Goal: Task Accomplishment & Management: Use online tool/utility

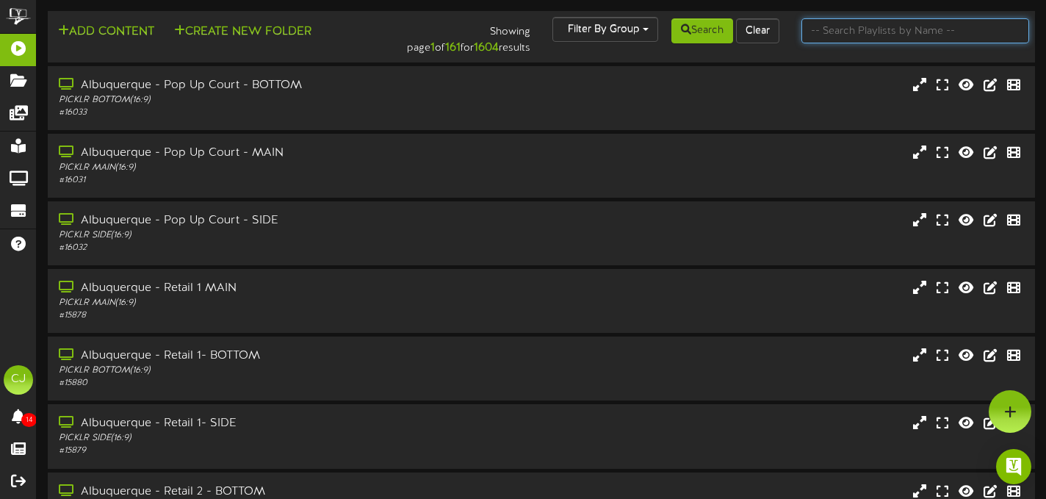
click at [887, 36] on input "text" at bounding box center [915, 30] width 228 height 25
type input "rancho [PERSON_NAME]"
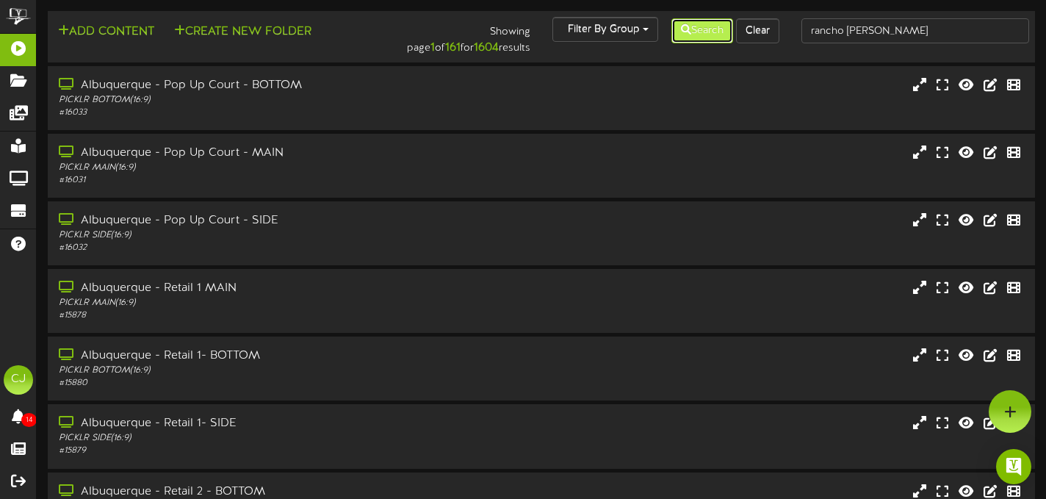
click at [700, 38] on button "Search" at bounding box center [702, 30] width 62 height 25
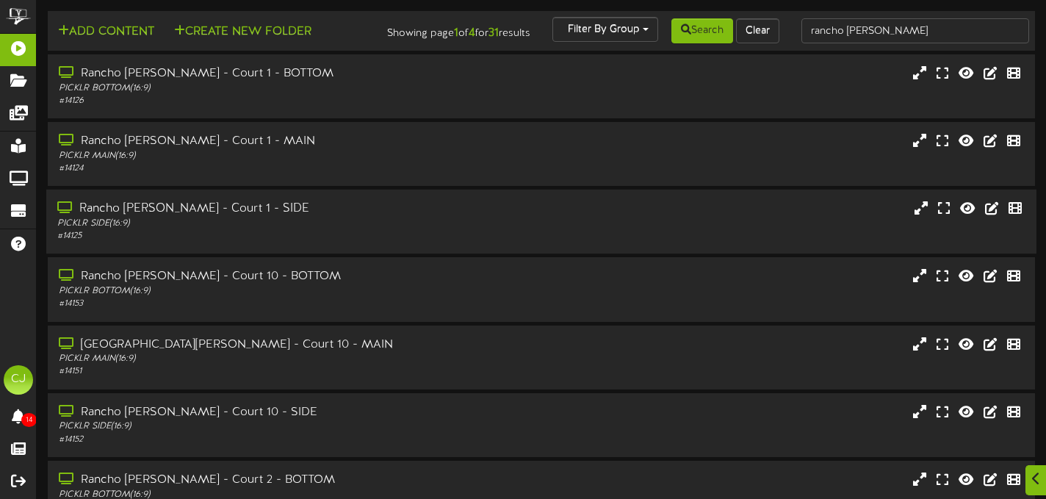
scroll to position [300, 0]
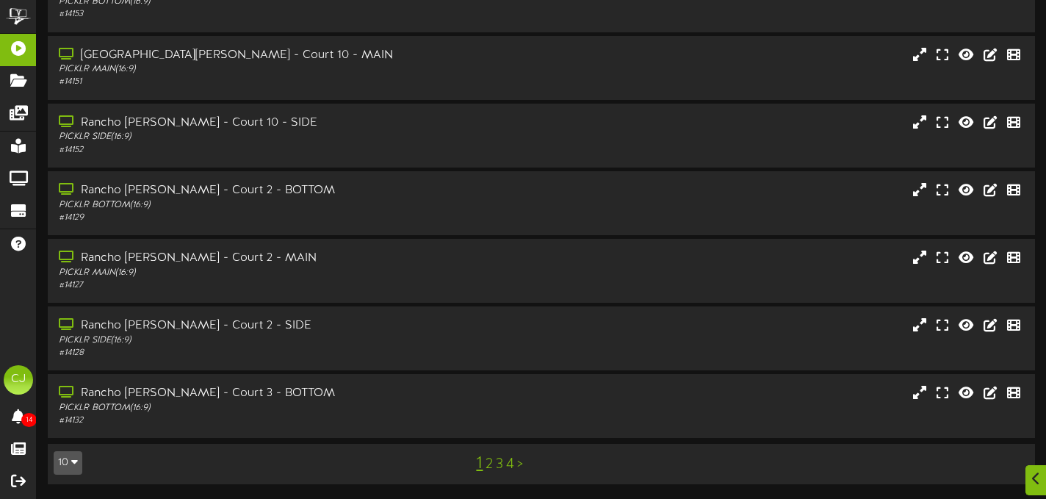
click at [513, 467] on link "4" at bounding box center [510, 464] width 8 height 16
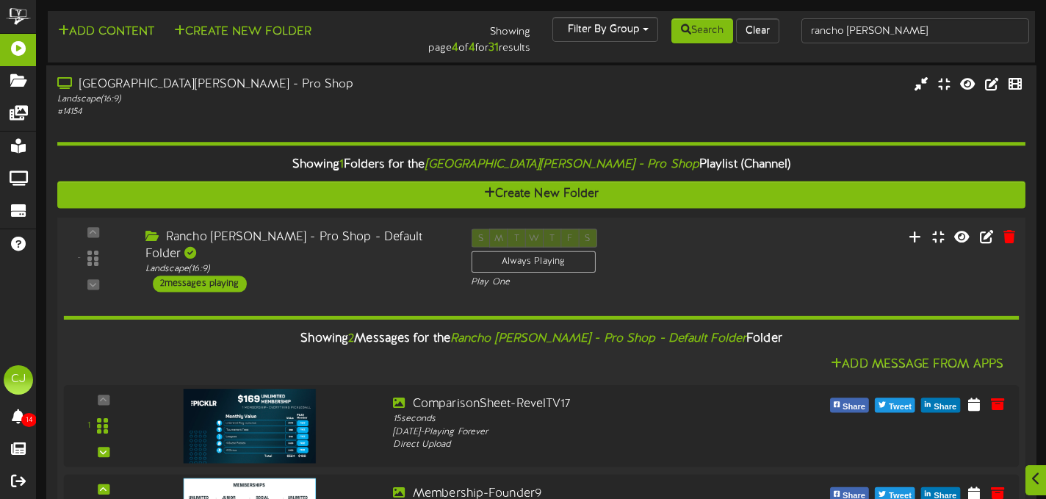
scroll to position [92, 0]
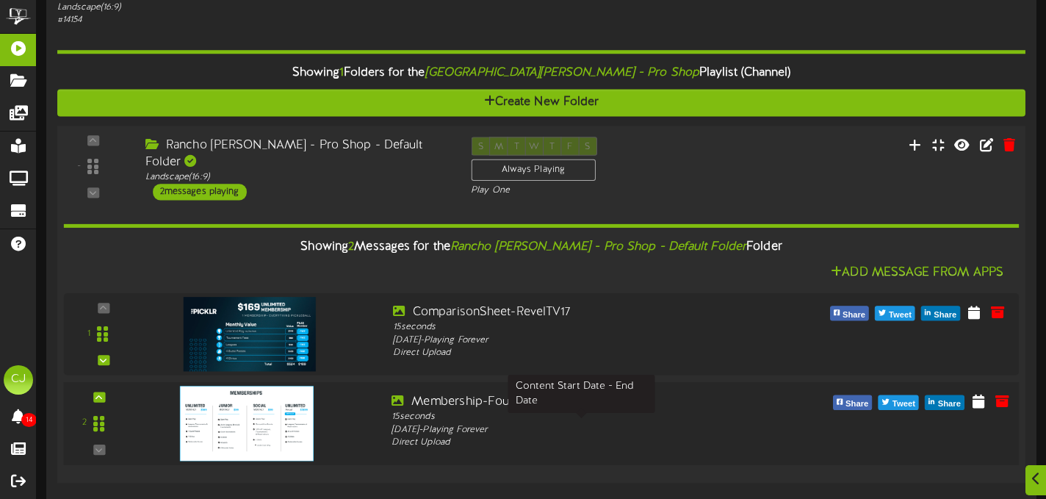
click at [627, 424] on div "[DATE] - Playing Forever" at bounding box center [581, 429] width 380 height 13
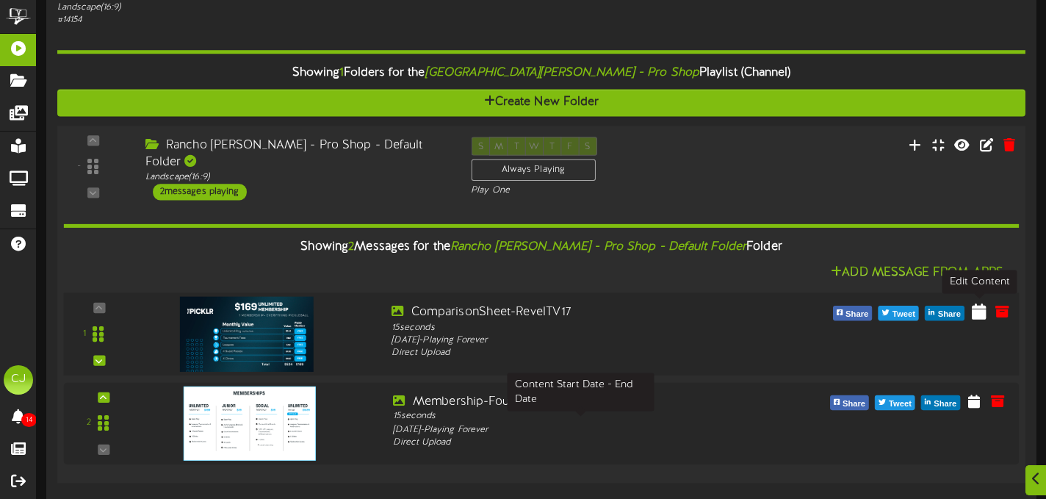
click at [972, 311] on icon at bounding box center [979, 311] width 15 height 16
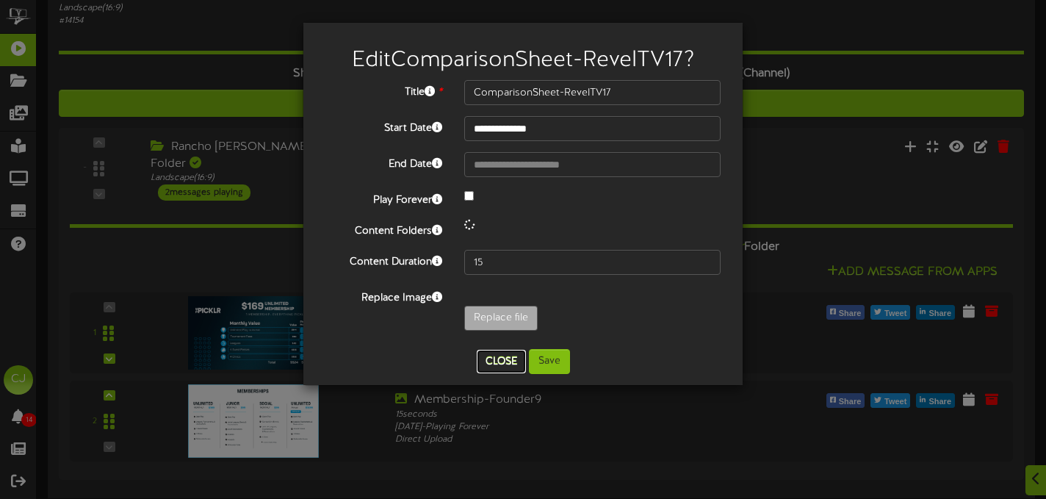
click at [505, 366] on button "Close" at bounding box center [501, 362] width 49 height 24
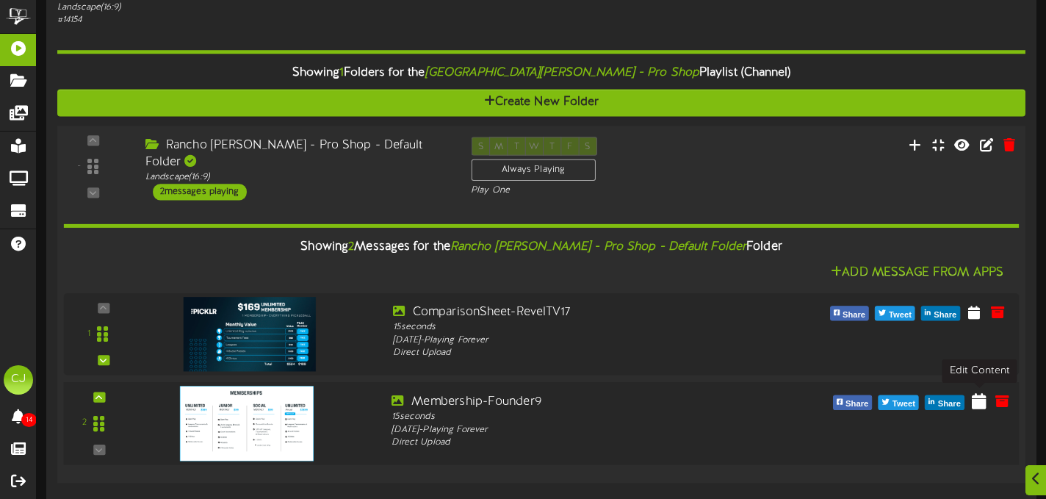
click at [981, 400] on icon at bounding box center [979, 399] width 15 height 16
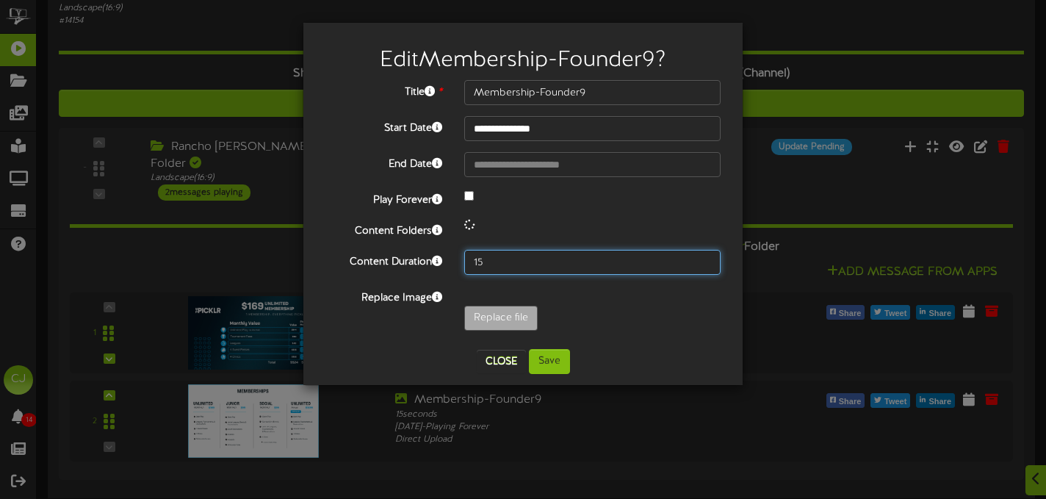
drag, startPoint x: 500, startPoint y: 264, endPoint x: 451, endPoint y: 264, distance: 49.2
click at [451, 264] on div "Content Duration 15" at bounding box center [522, 262] width 417 height 25
type input "30"
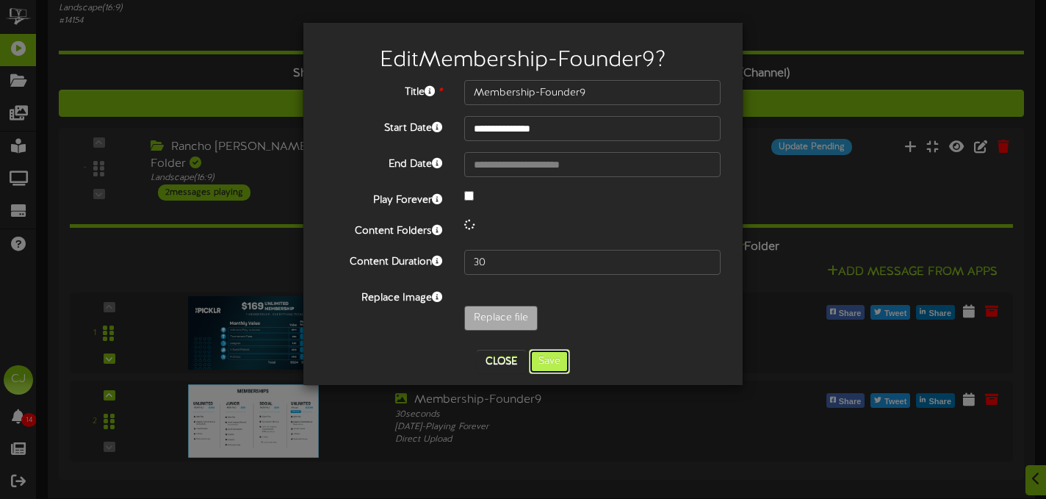
click at [555, 355] on button "Save" at bounding box center [549, 361] width 41 height 25
